Goal: Information Seeking & Learning: Learn about a topic

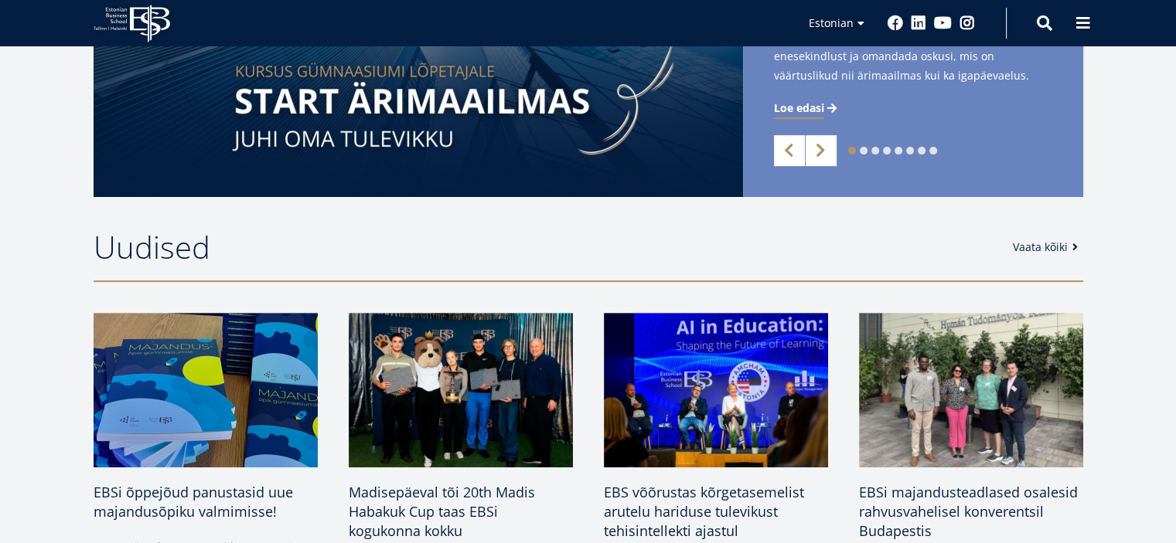
scroll to position [613, 0]
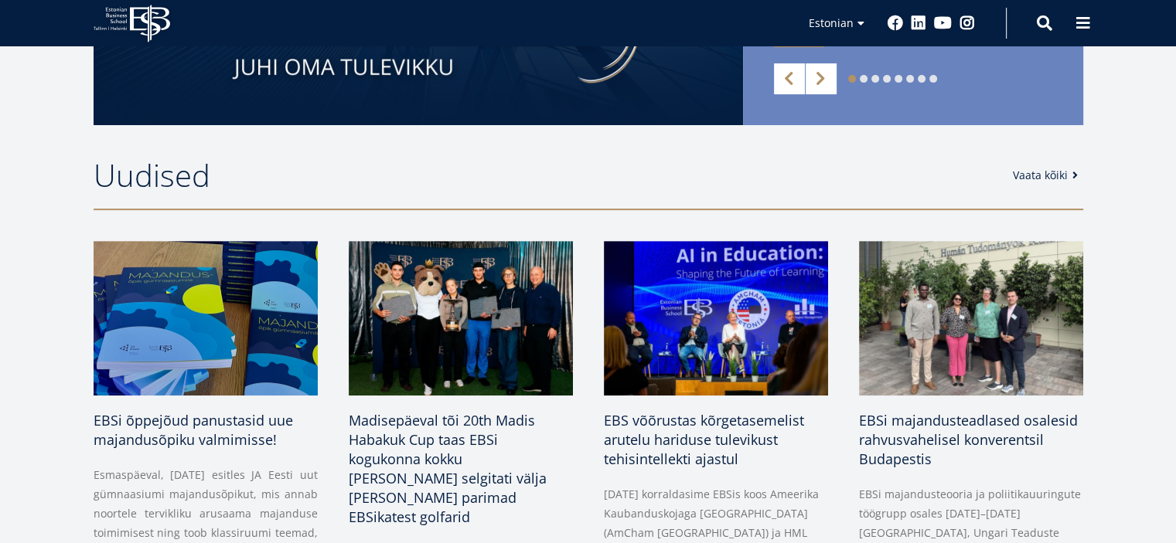
drag, startPoint x: 1184, startPoint y: 35, endPoint x: 1179, endPoint y: 149, distance: 114.5
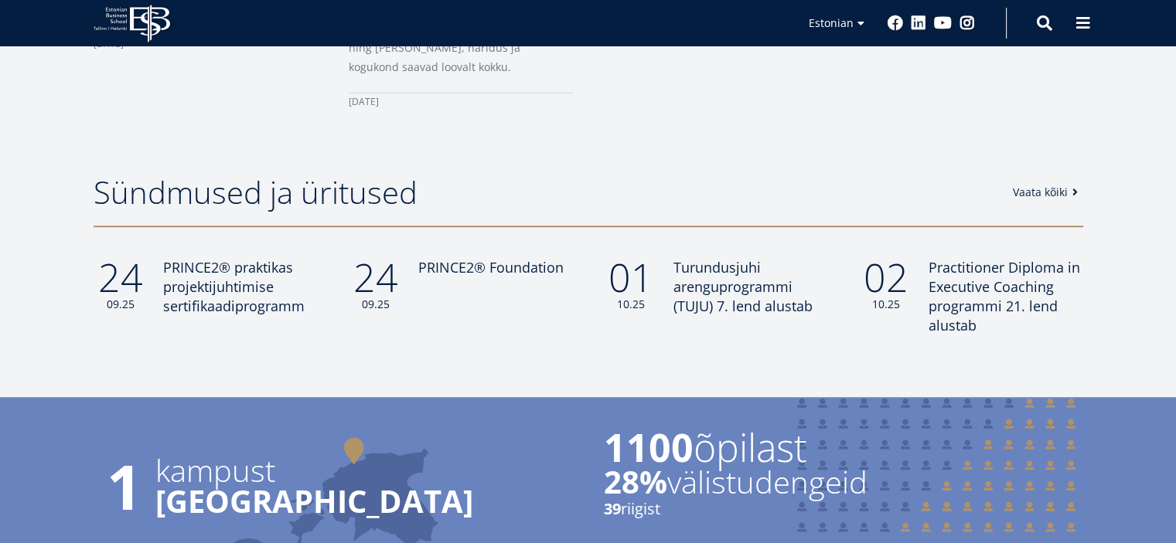
scroll to position [1274, 0]
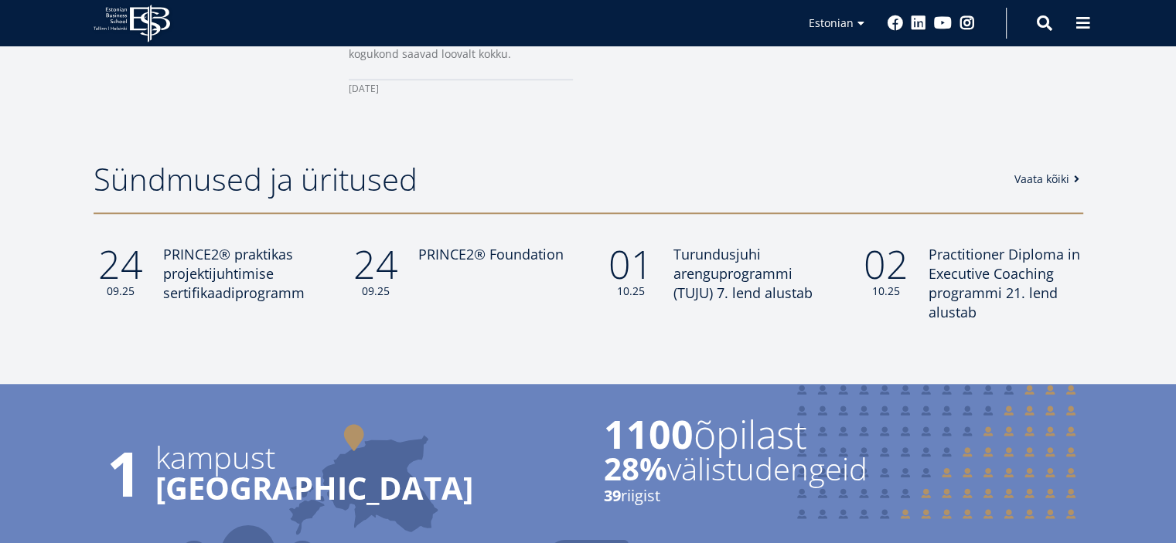
click at [1047, 172] on link "Vaata kõiki" at bounding box center [1049, 179] width 70 height 15
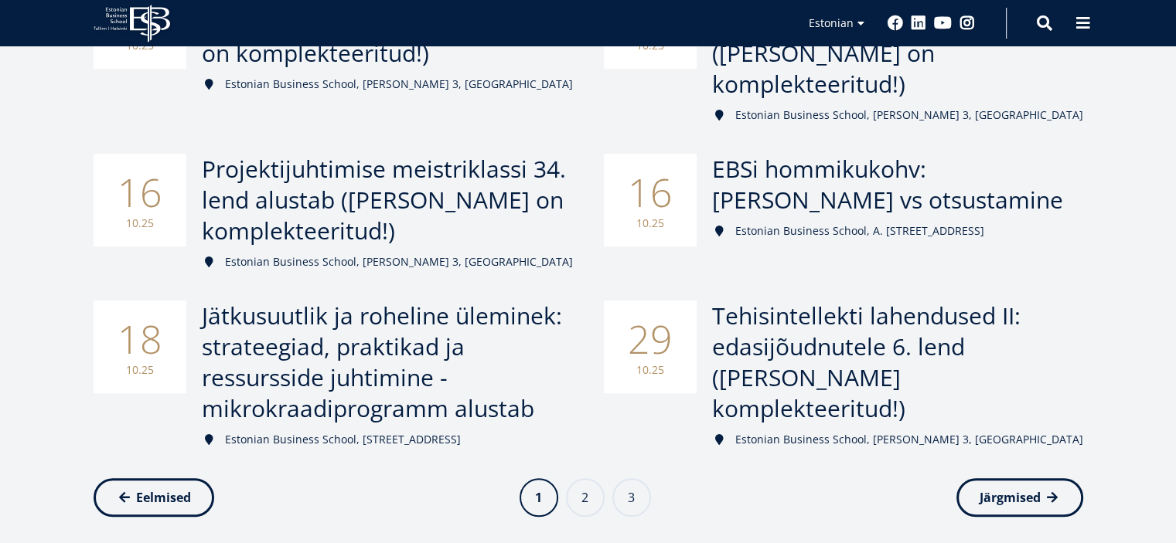
scroll to position [893, 0]
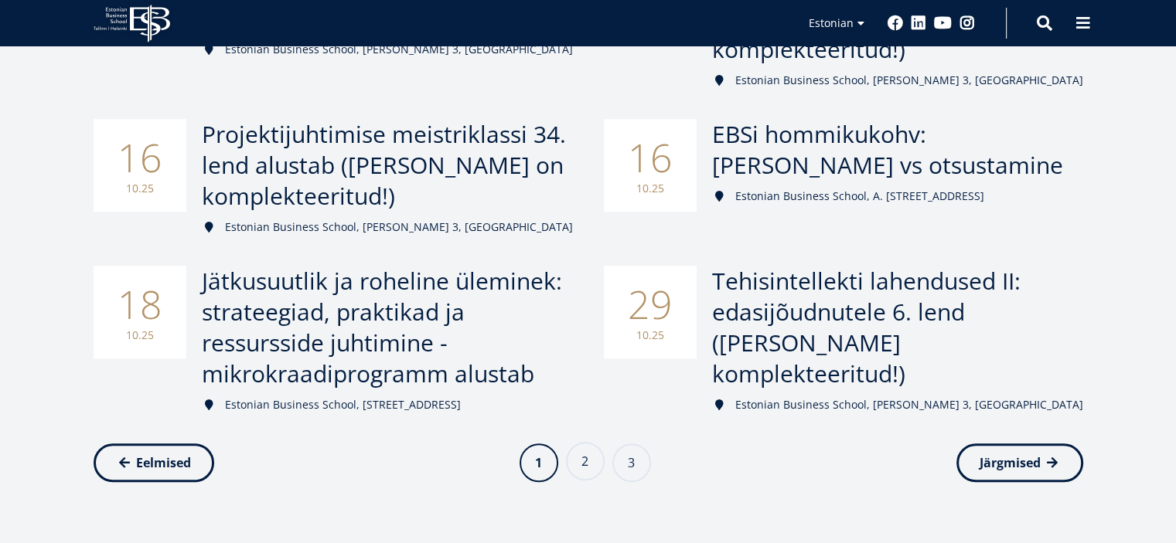
click at [587, 442] on link "Page 2" at bounding box center [585, 461] width 39 height 39
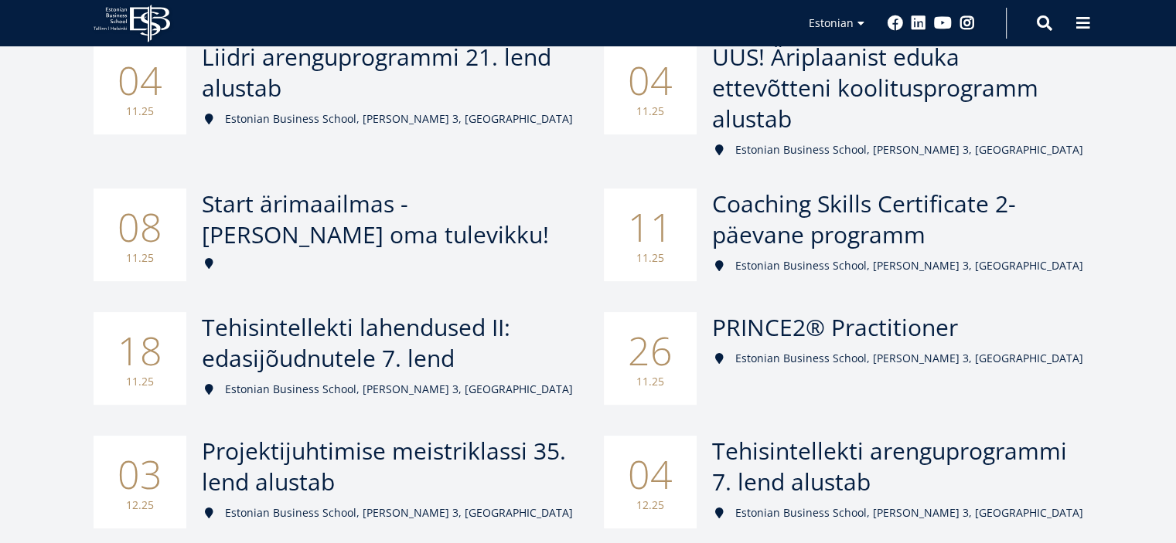
scroll to position [297, 0]
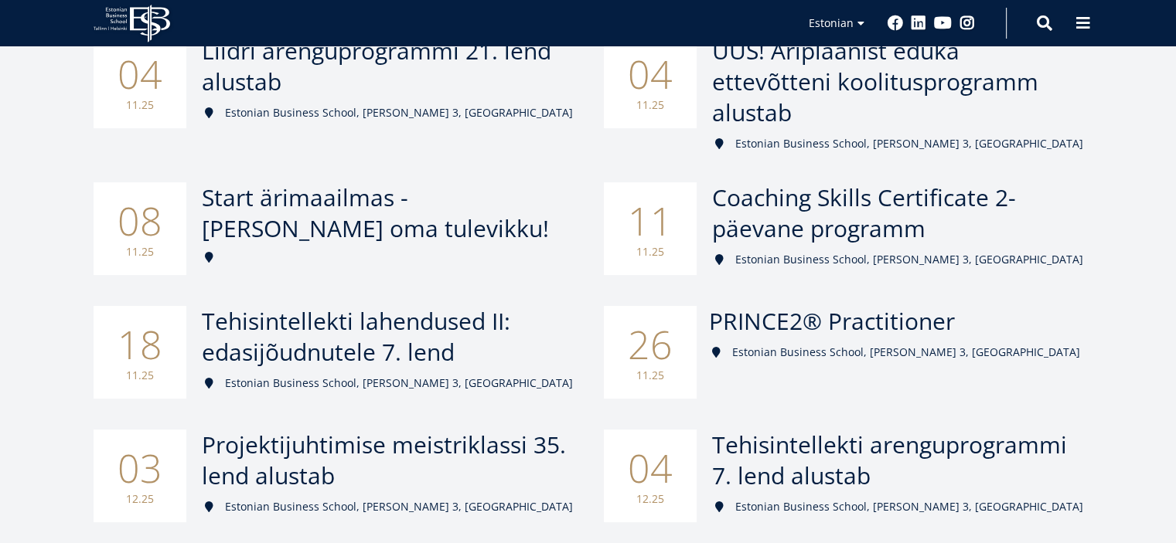
click at [772, 305] on span "PRINCE2® Practitioner" at bounding box center [832, 321] width 246 height 32
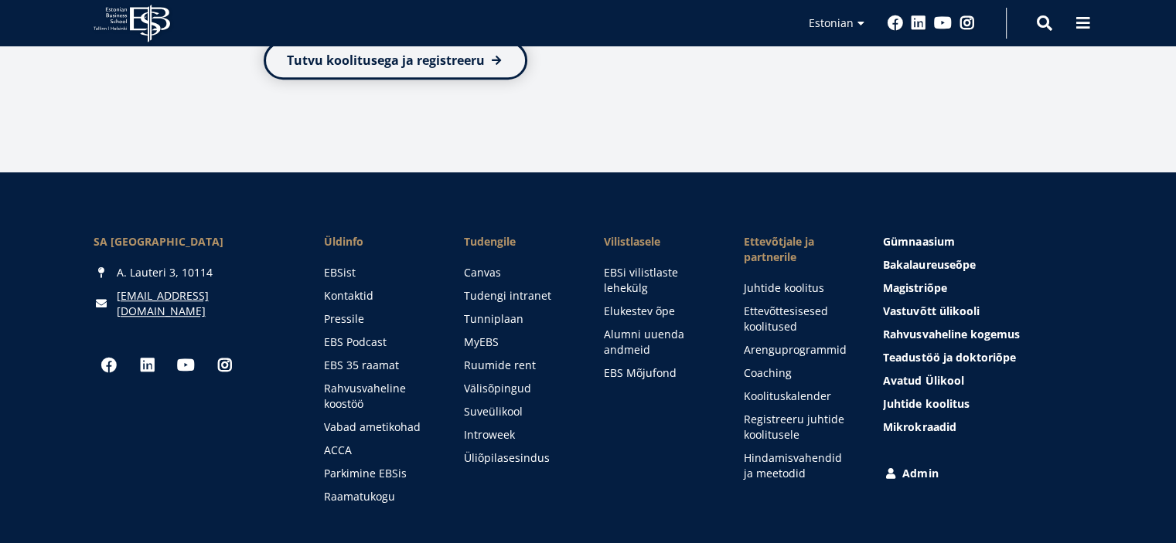
scroll to position [1074, 0]
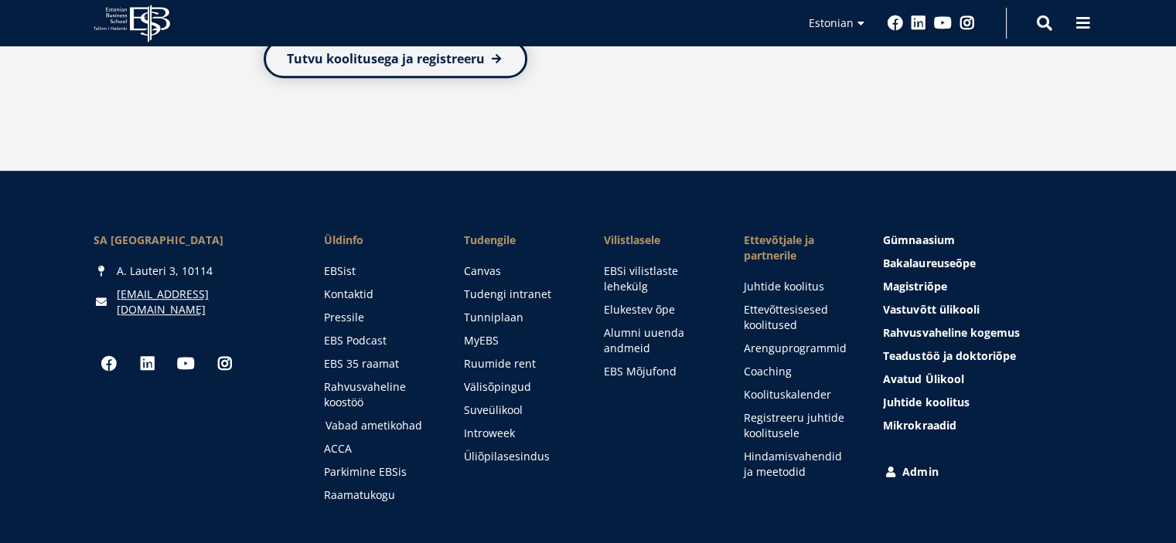
click at [367, 426] on link "Vabad ametikohad" at bounding box center [379, 425] width 109 height 15
click at [350, 267] on link "EBSist" at bounding box center [379, 271] width 109 height 15
